Goal: Information Seeking & Learning: Learn about a topic

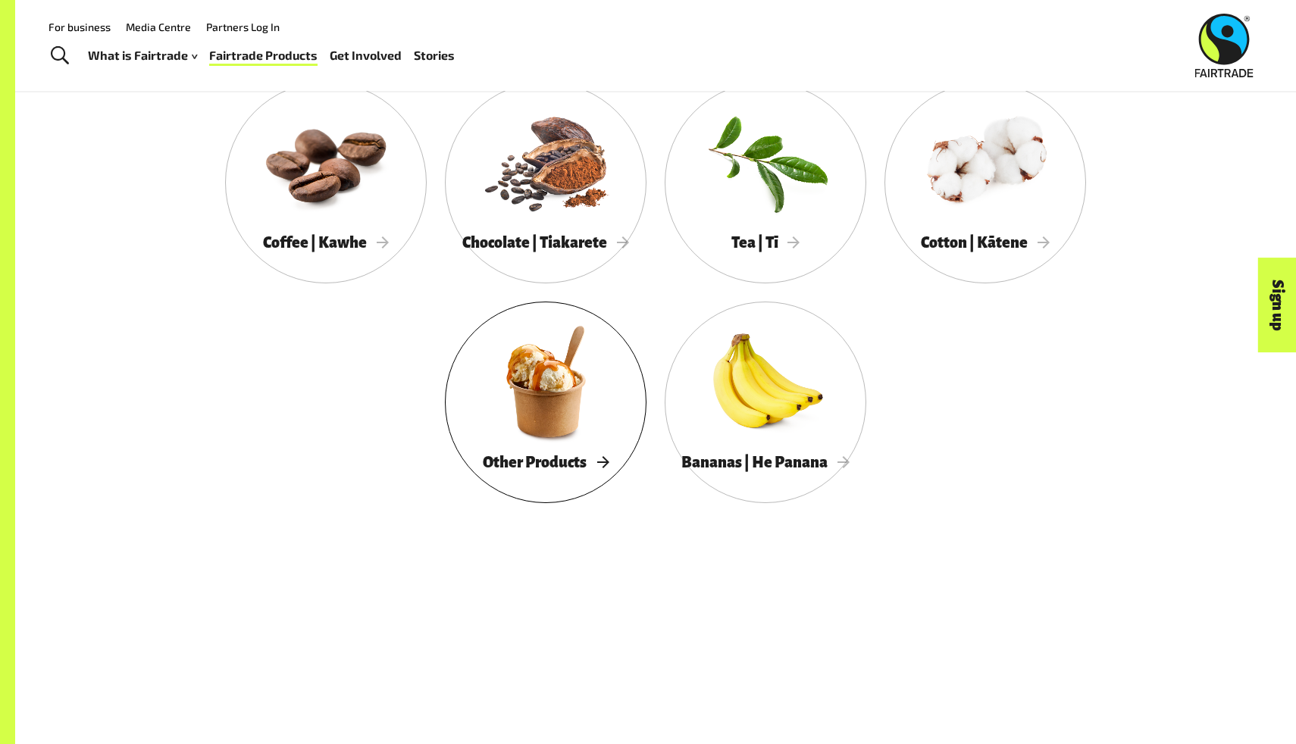
scroll to position [854, 0]
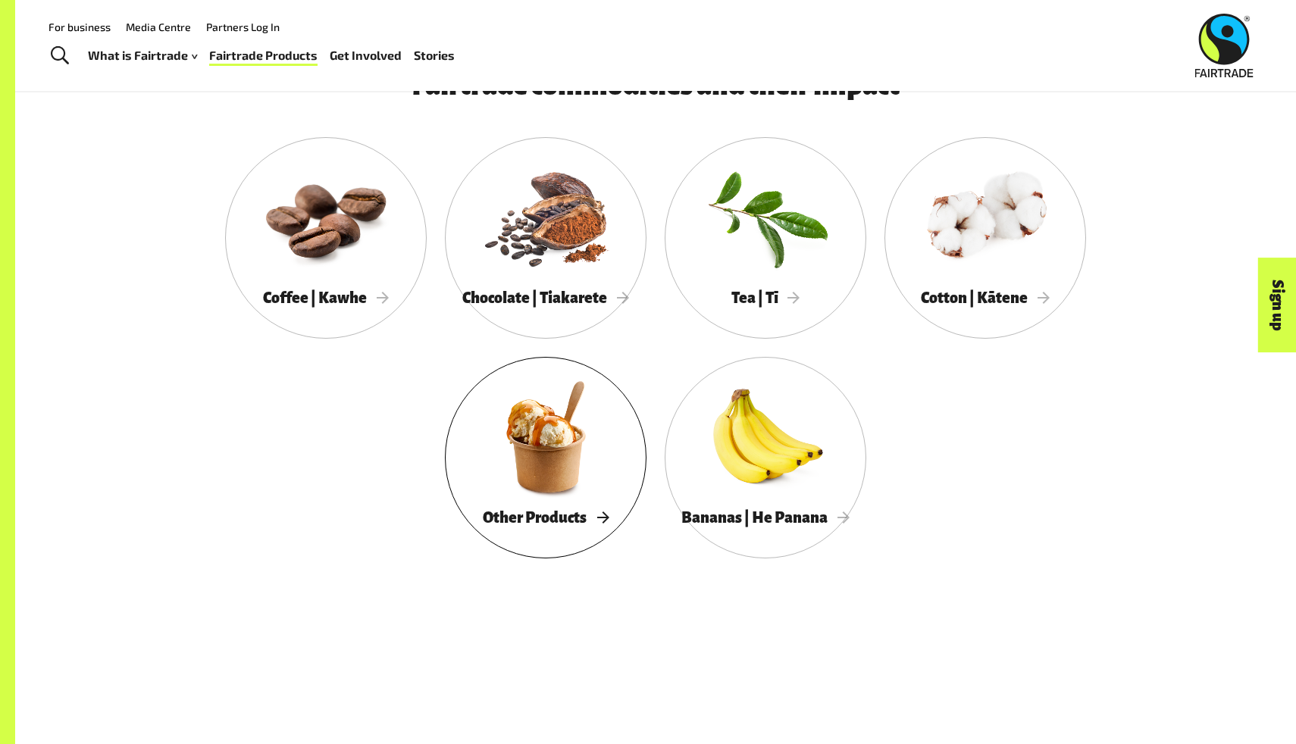
click at [557, 469] on div at bounding box center [546, 436] width 202 height 131
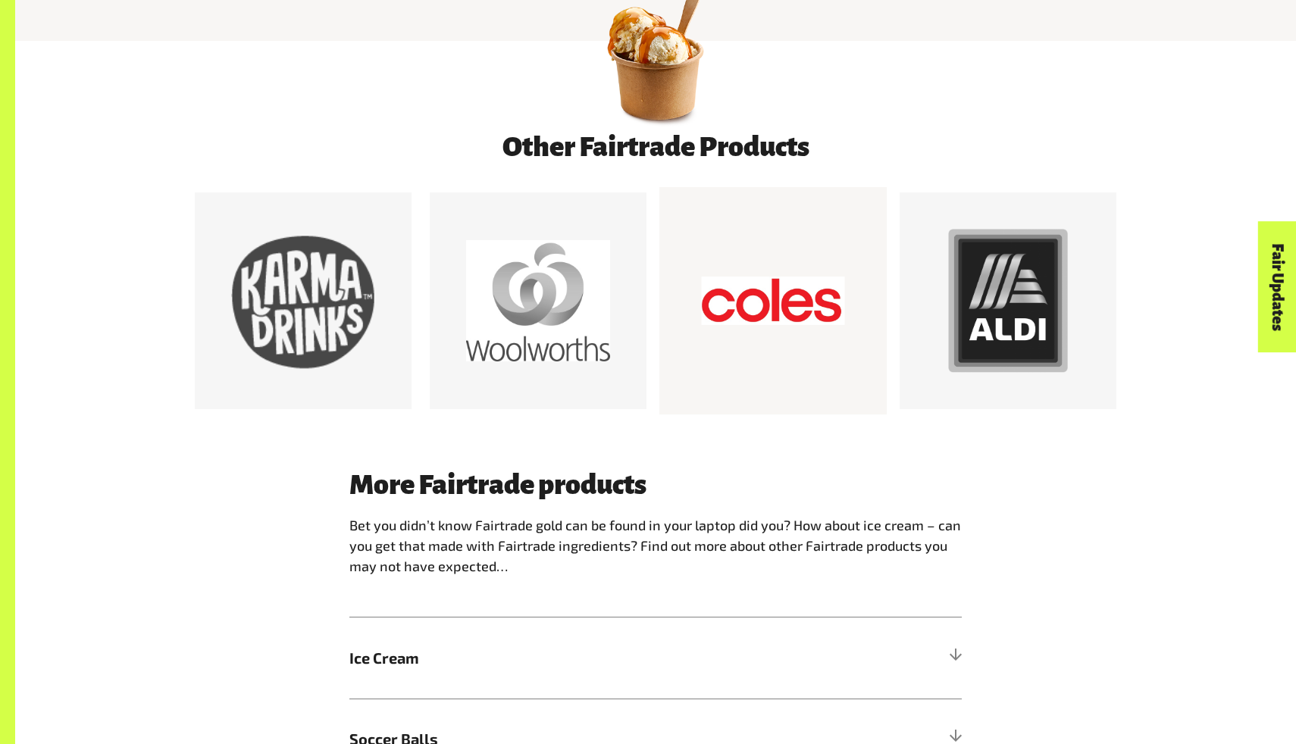
scroll to position [846, 0]
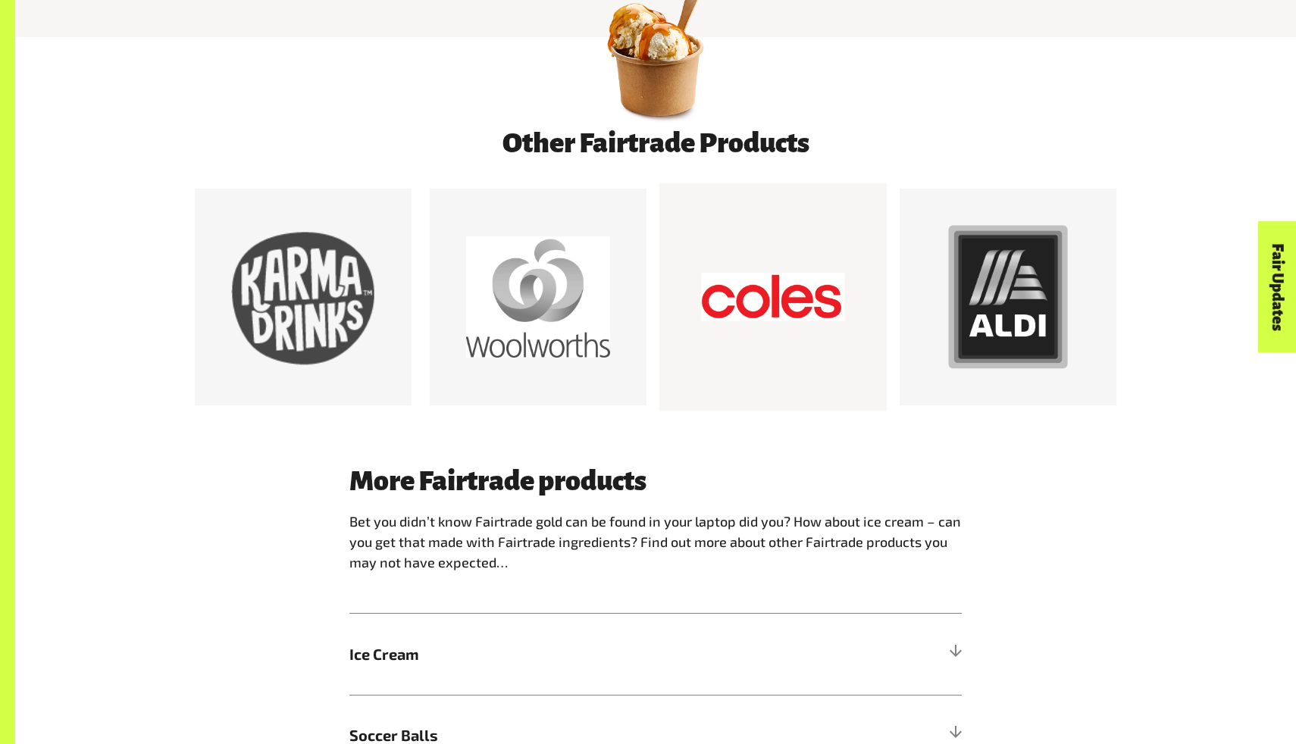
click at [795, 279] on div at bounding box center [773, 297] width 144 height 144
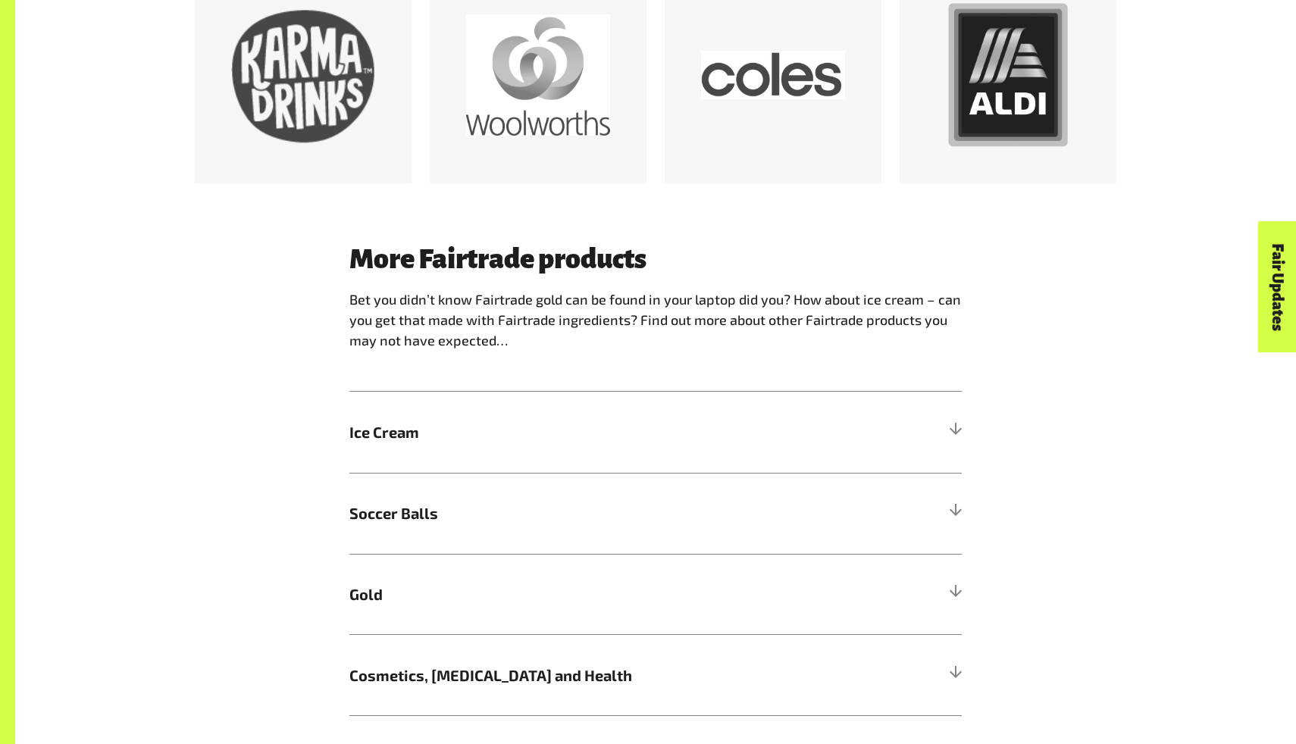
scroll to position [1097, 0]
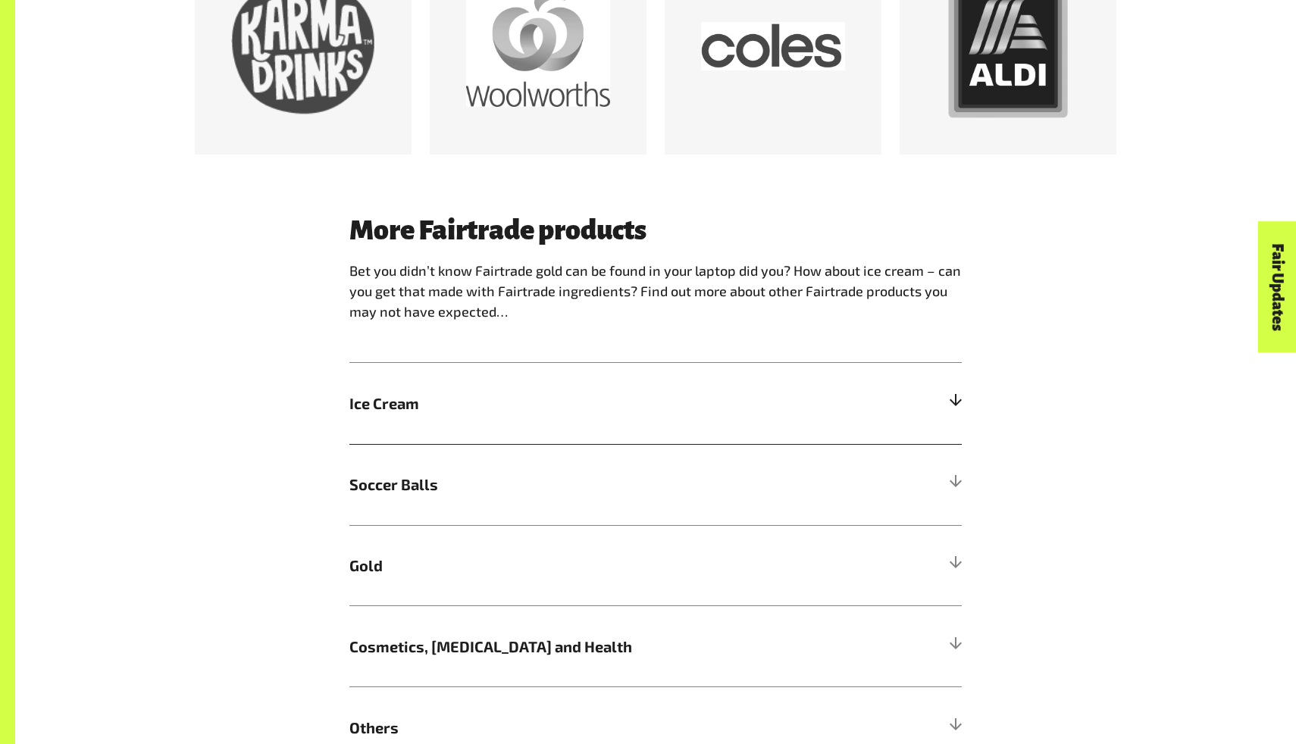
click at [731, 413] on span "Ice Cream" at bounding box center [578, 403] width 459 height 23
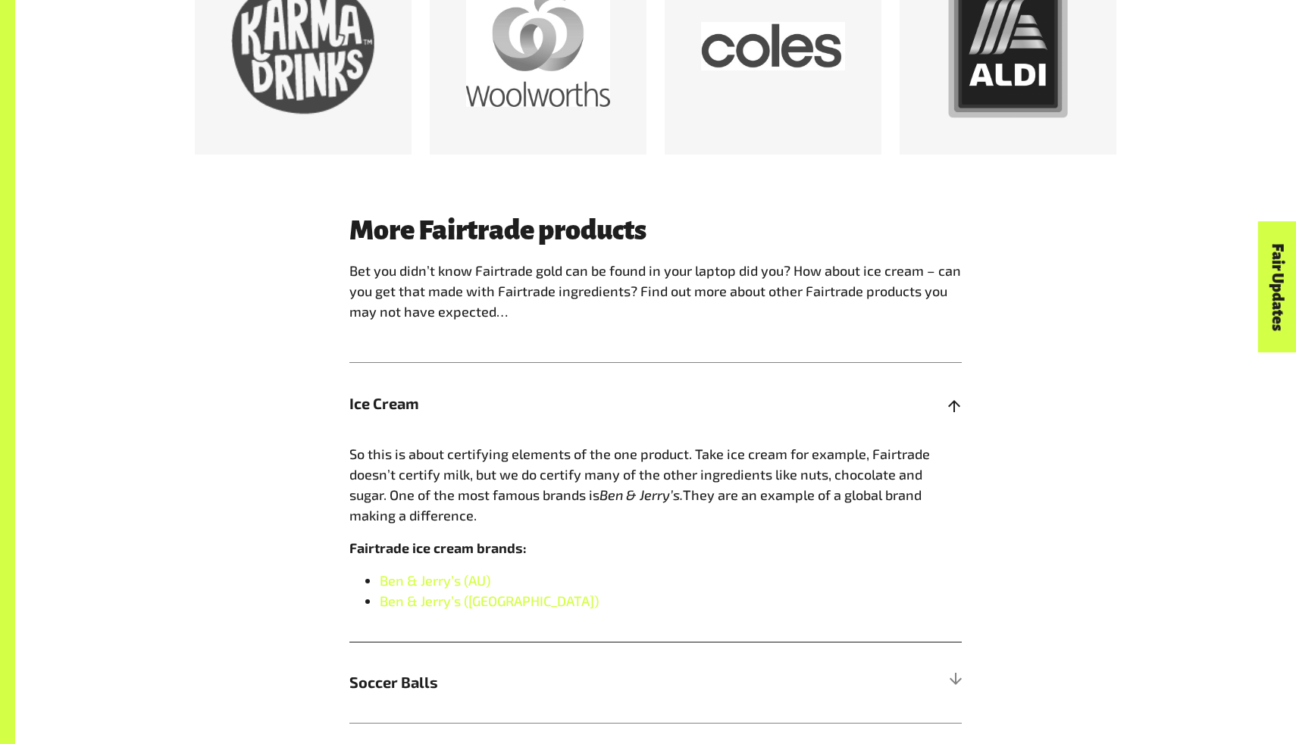
click at [731, 413] on span "Ice Cream" at bounding box center [578, 403] width 459 height 23
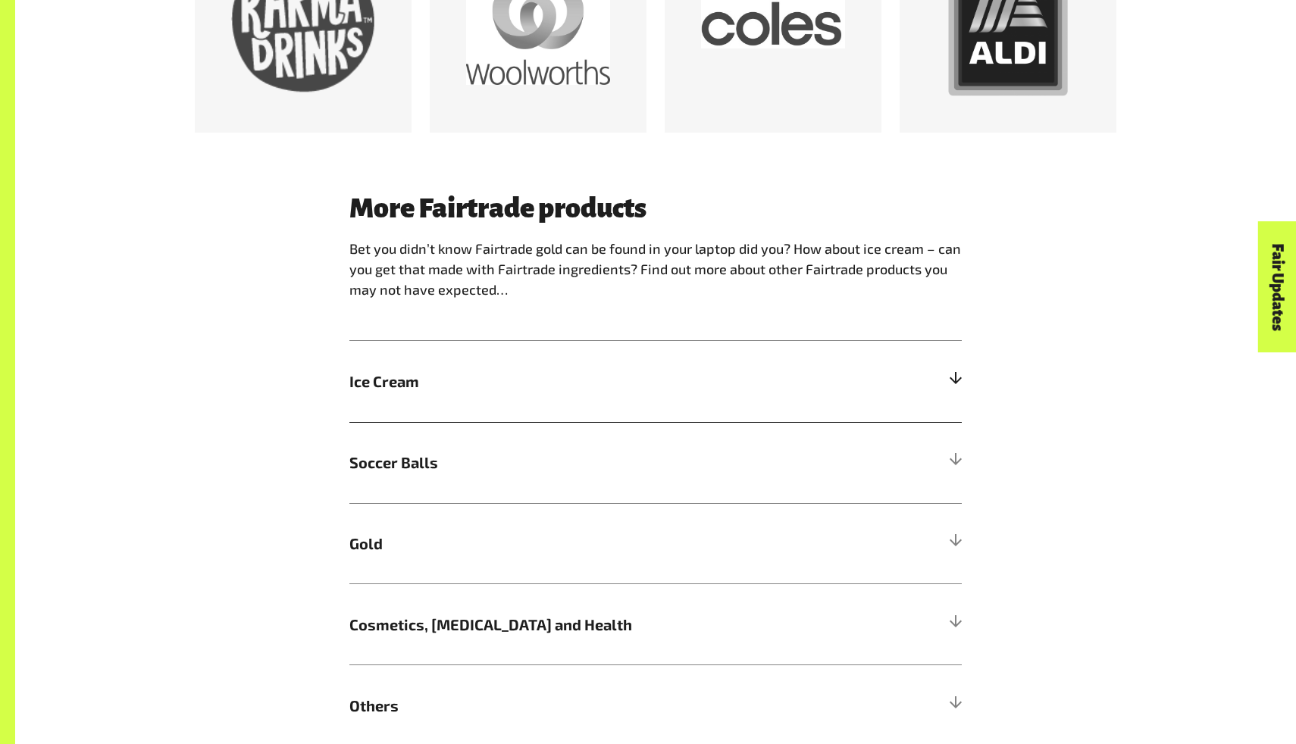
scroll to position [1121, 0]
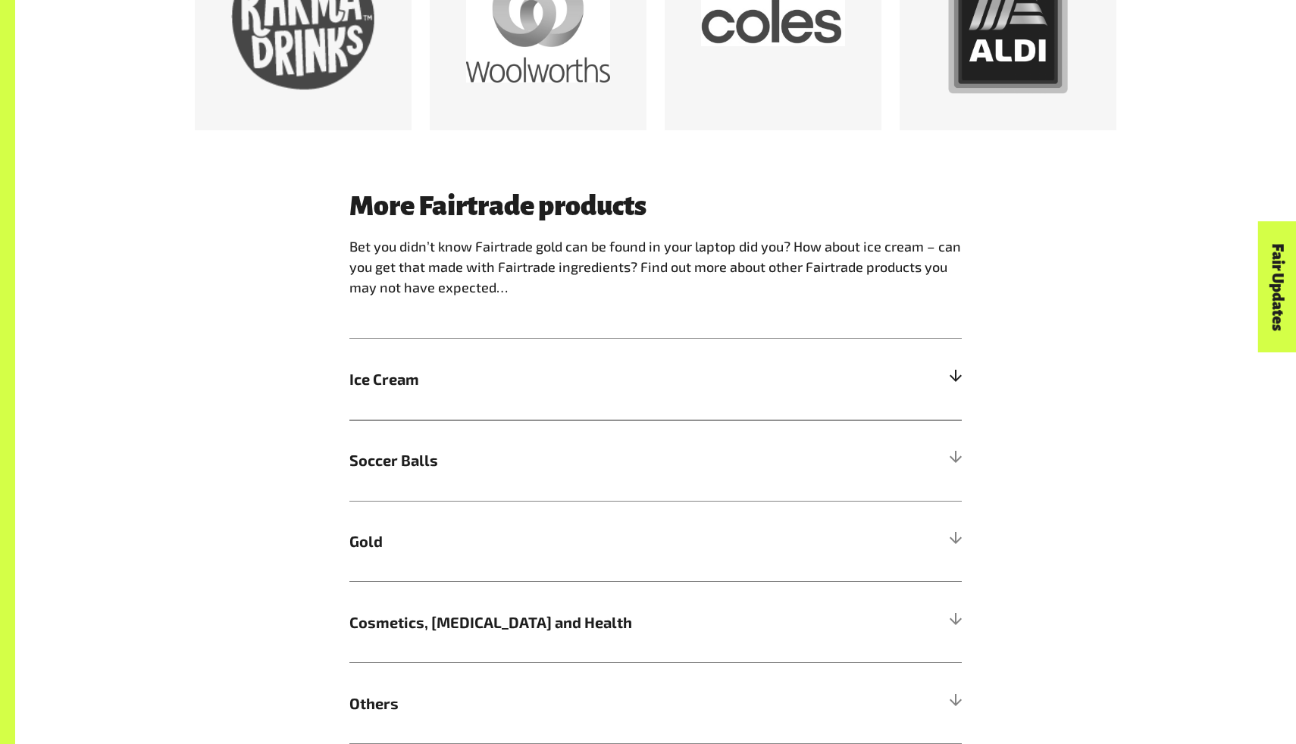
click at [691, 382] on span "Ice Cream" at bounding box center [578, 379] width 459 height 23
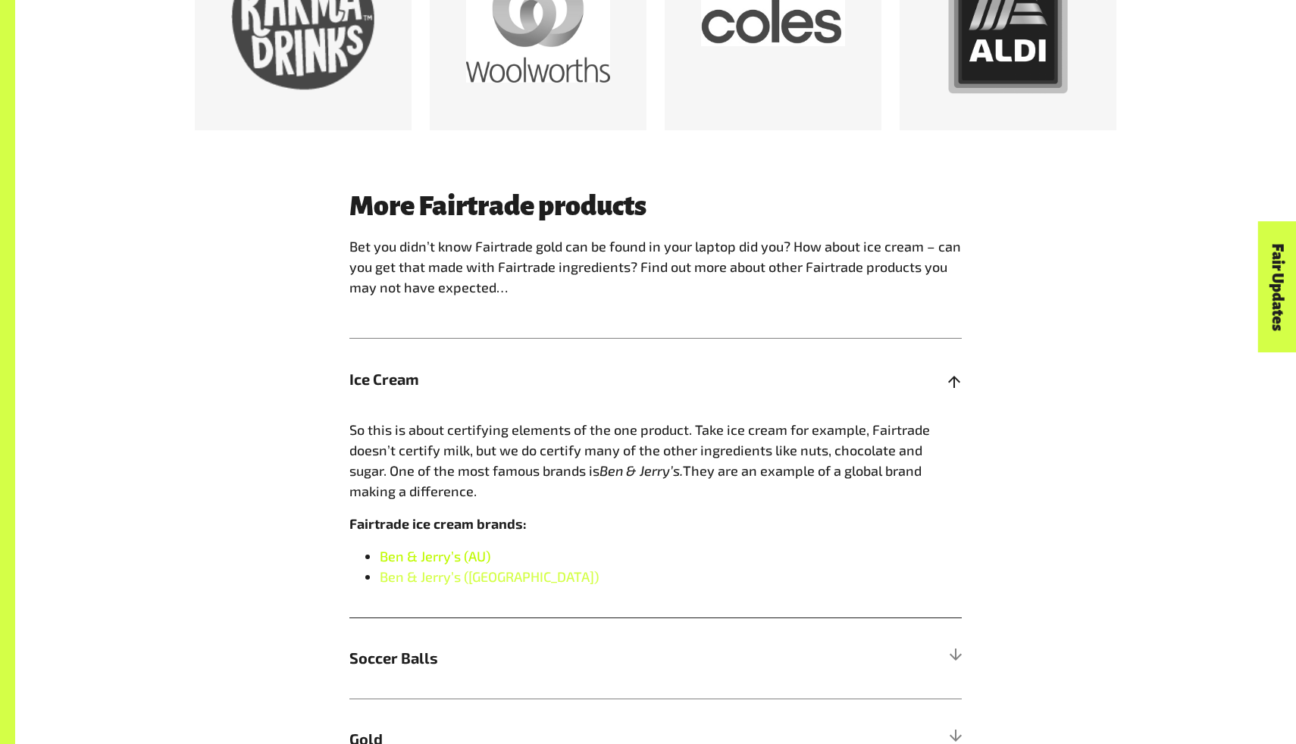
click at [447, 561] on link "Ben & Jerry’s (AU)" at bounding box center [435, 556] width 111 height 17
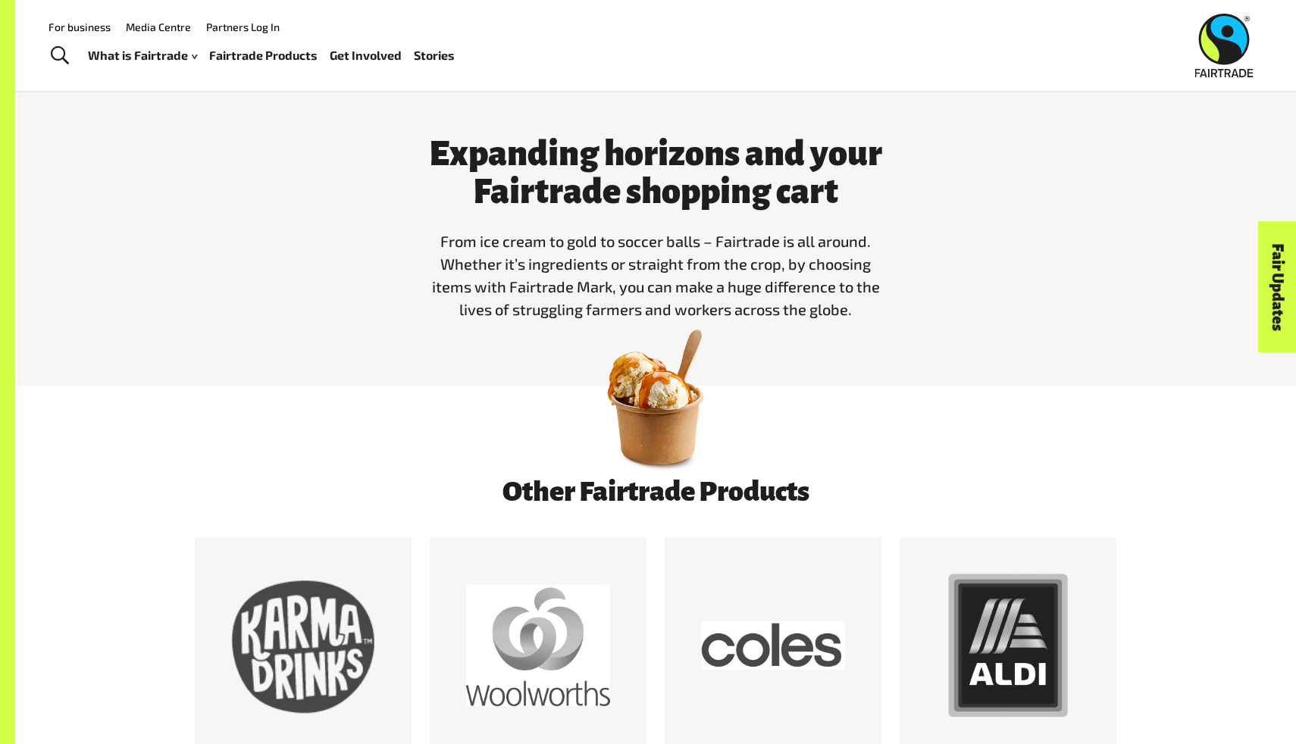
scroll to position [0, 0]
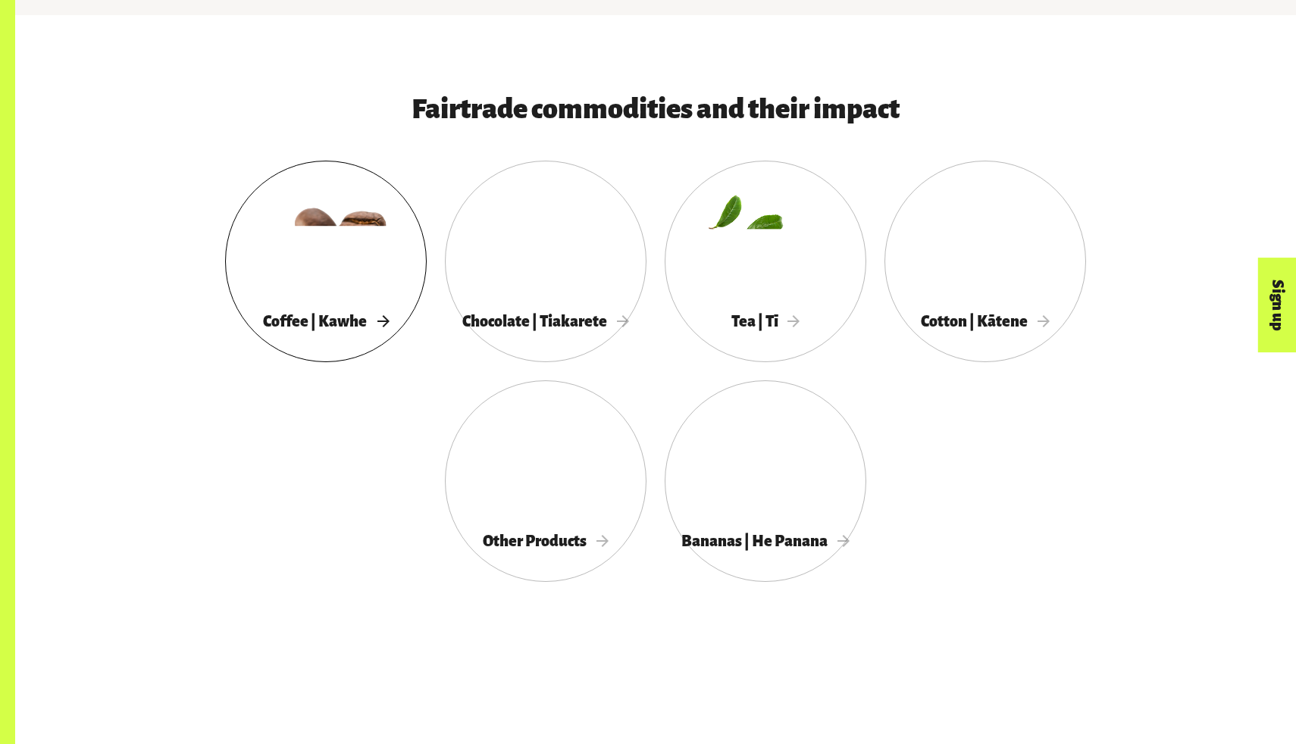
scroll to position [854, 0]
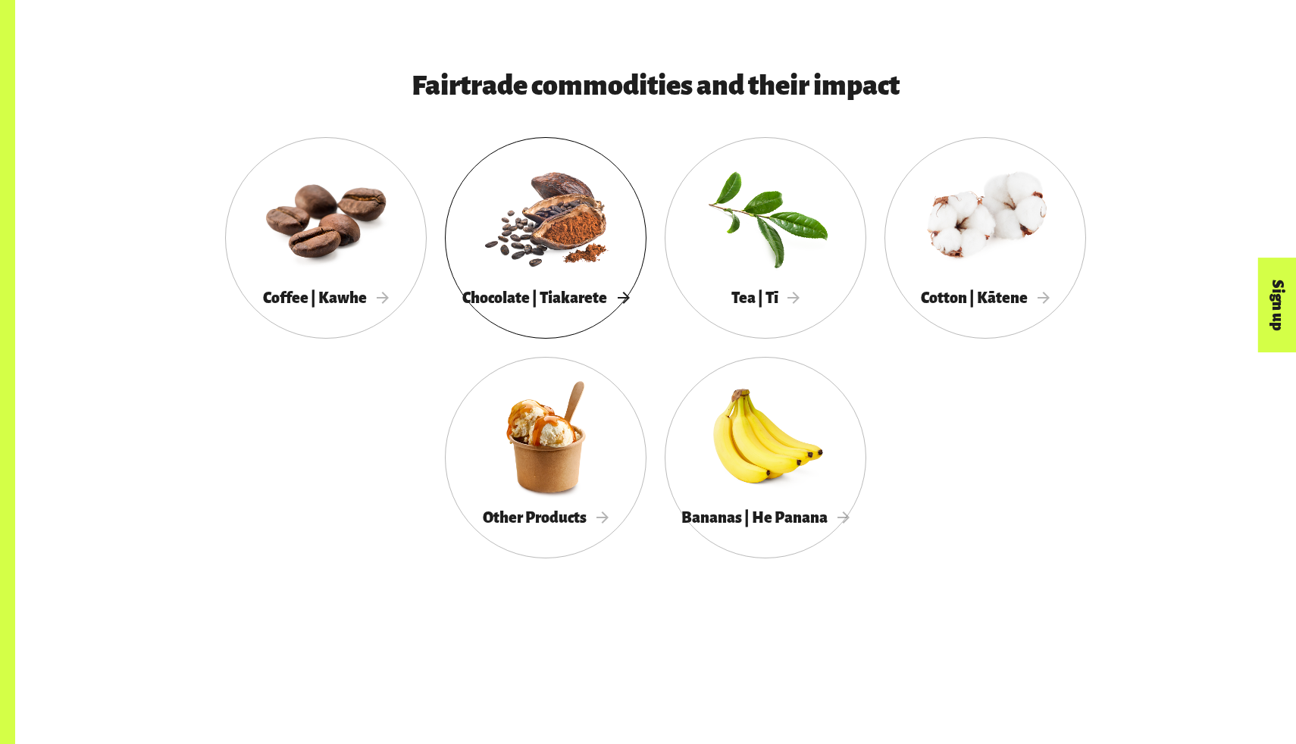
click at [538, 208] on div at bounding box center [546, 217] width 202 height 131
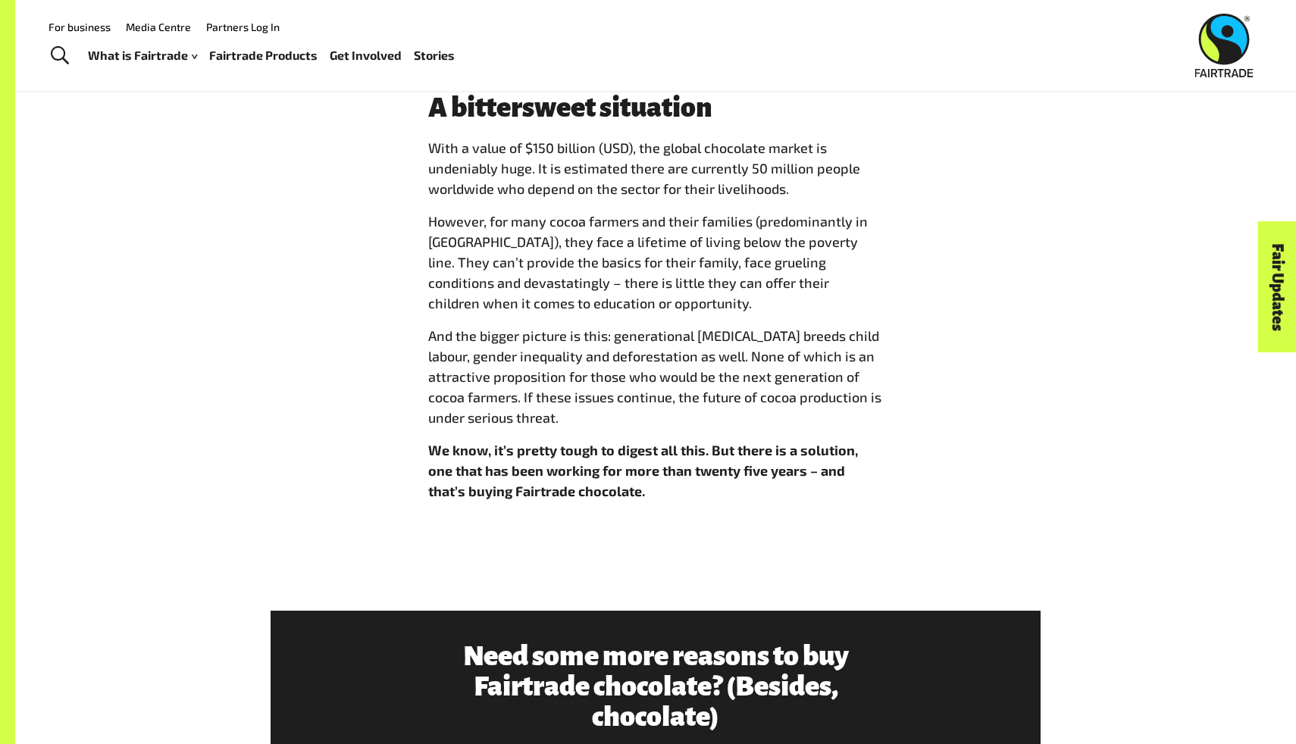
scroll to position [1447, 0]
